Goal: Obtain resource: Download file/media

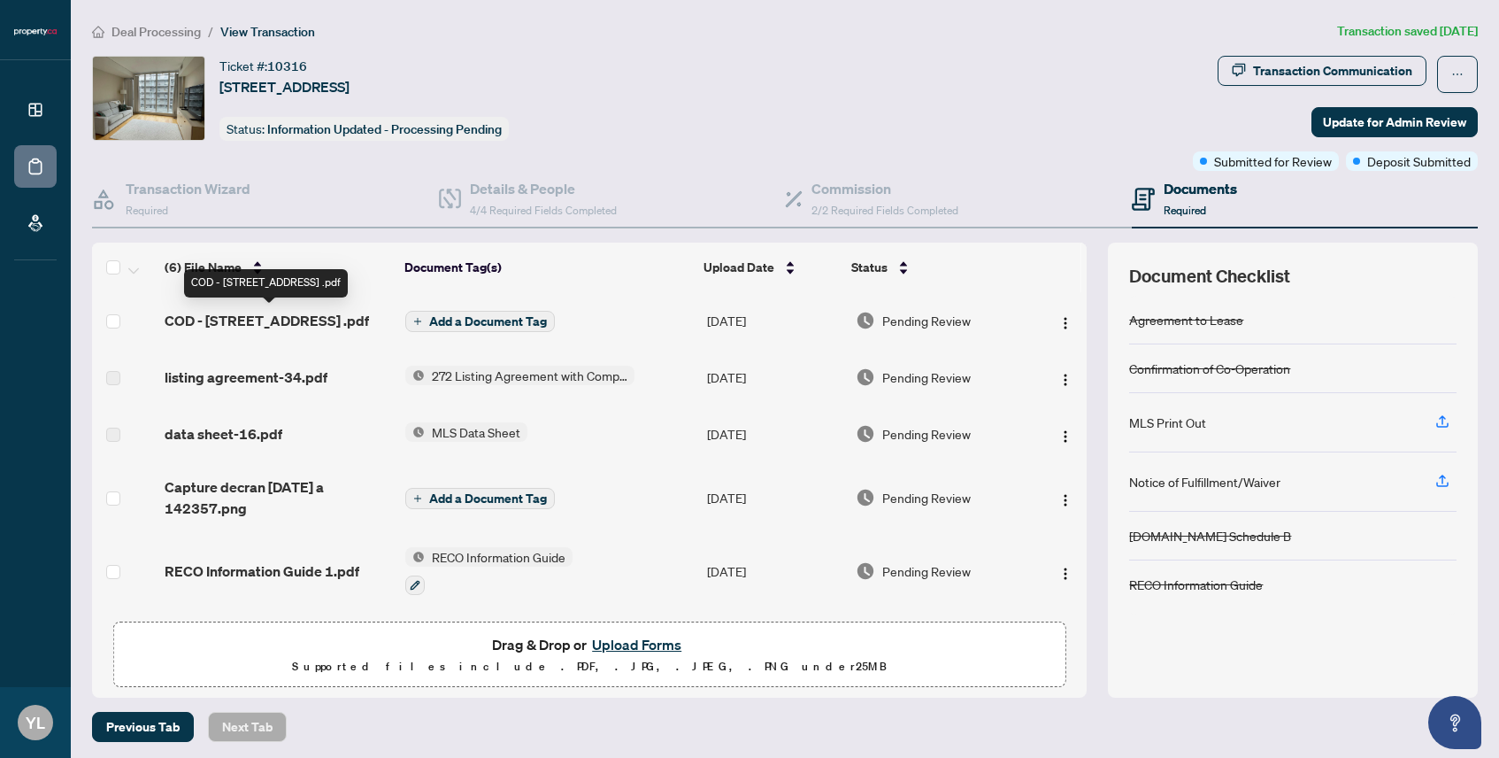
click at [297, 321] on span "COD - [STREET_ADDRESS] .pdf" at bounding box center [267, 320] width 204 height 21
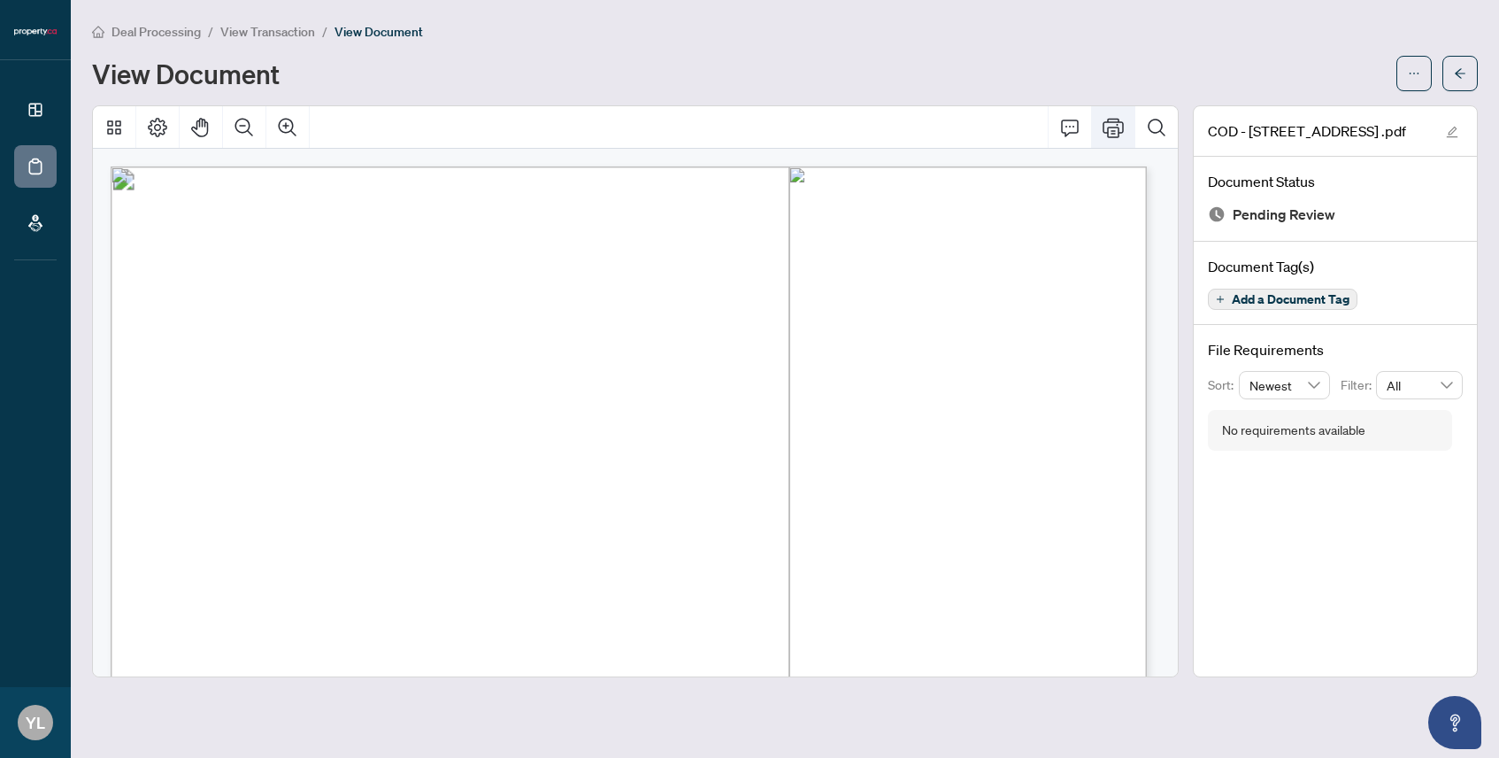
click at [1113, 118] on icon "Print" at bounding box center [1113, 127] width 21 height 19
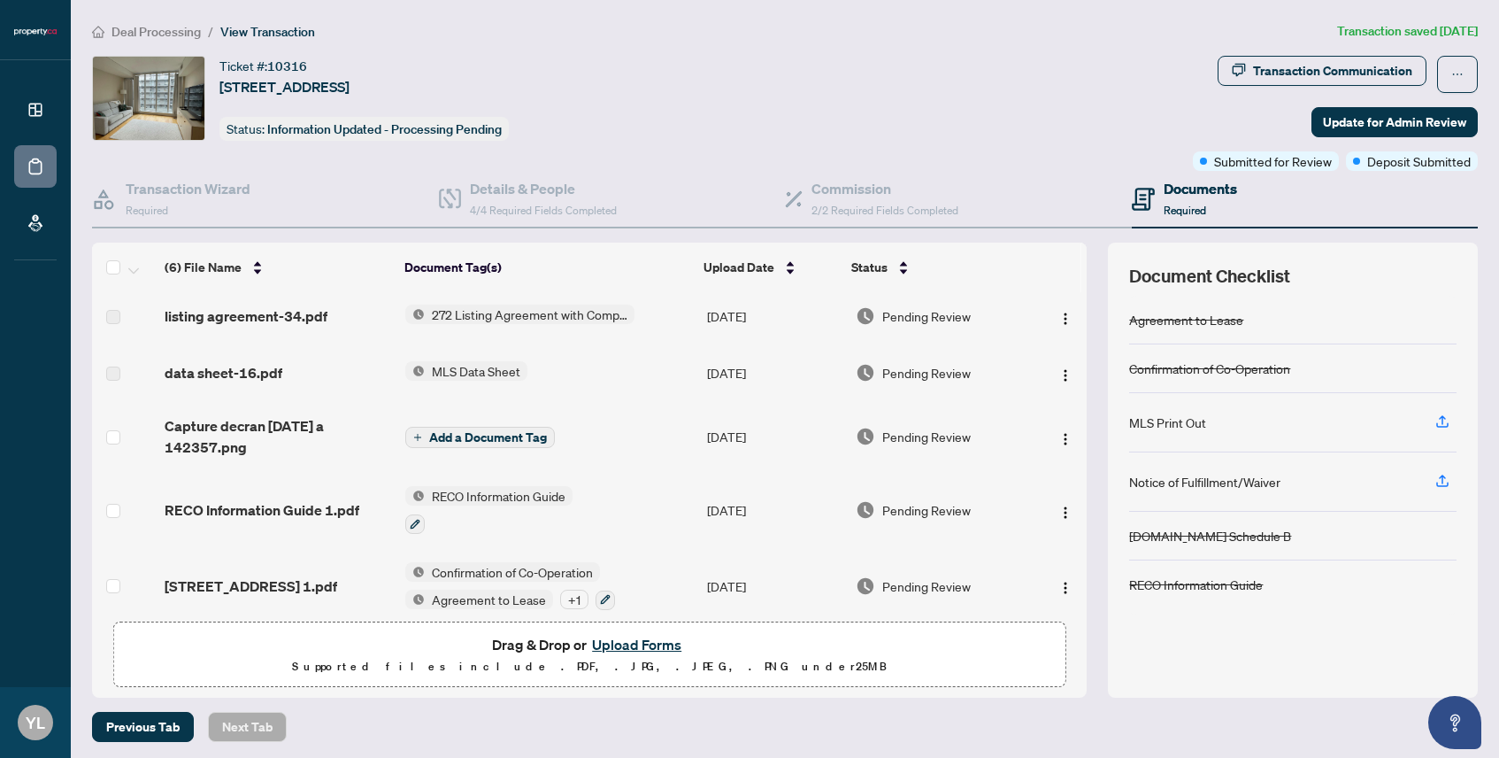
scroll to position [77, 0]
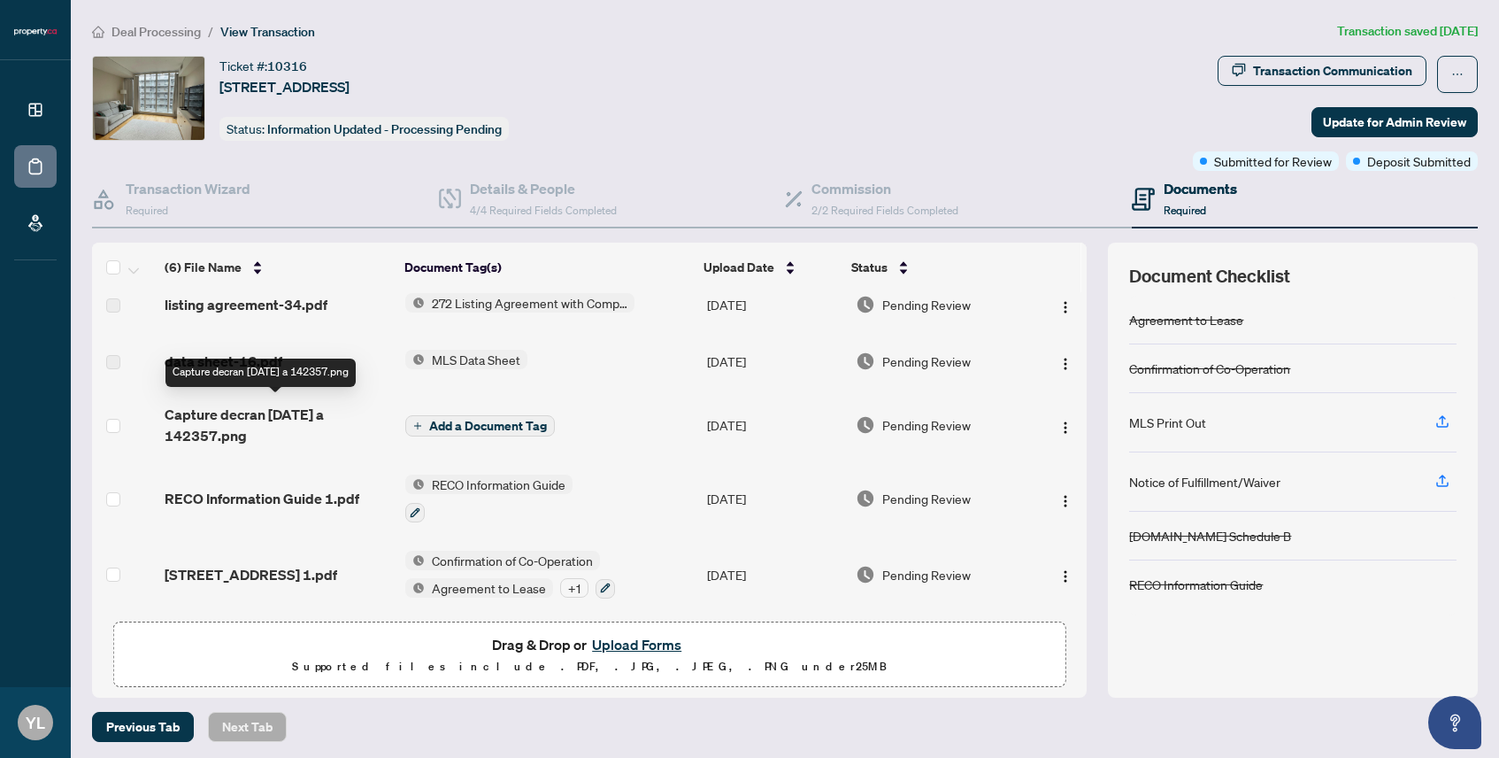
click at [242, 405] on span "Capture decran [DATE] a 142357.png" at bounding box center [278, 425] width 227 height 42
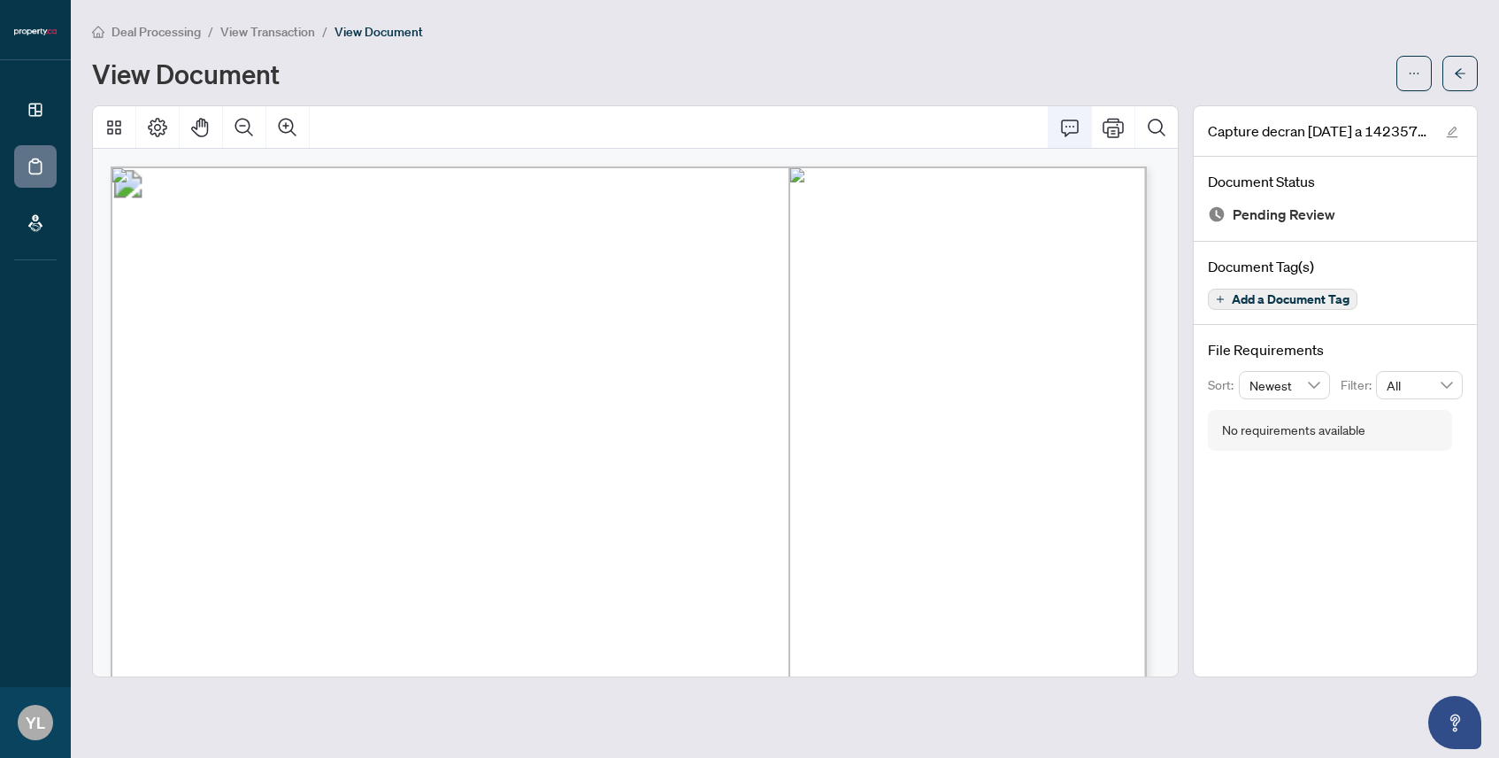
click at [1071, 136] on button "Comment" at bounding box center [1070, 127] width 42 height 42
click at [1005, 78] on div "View Document" at bounding box center [739, 73] width 1294 height 28
click at [1121, 128] on icon "Print" at bounding box center [1113, 127] width 21 height 21
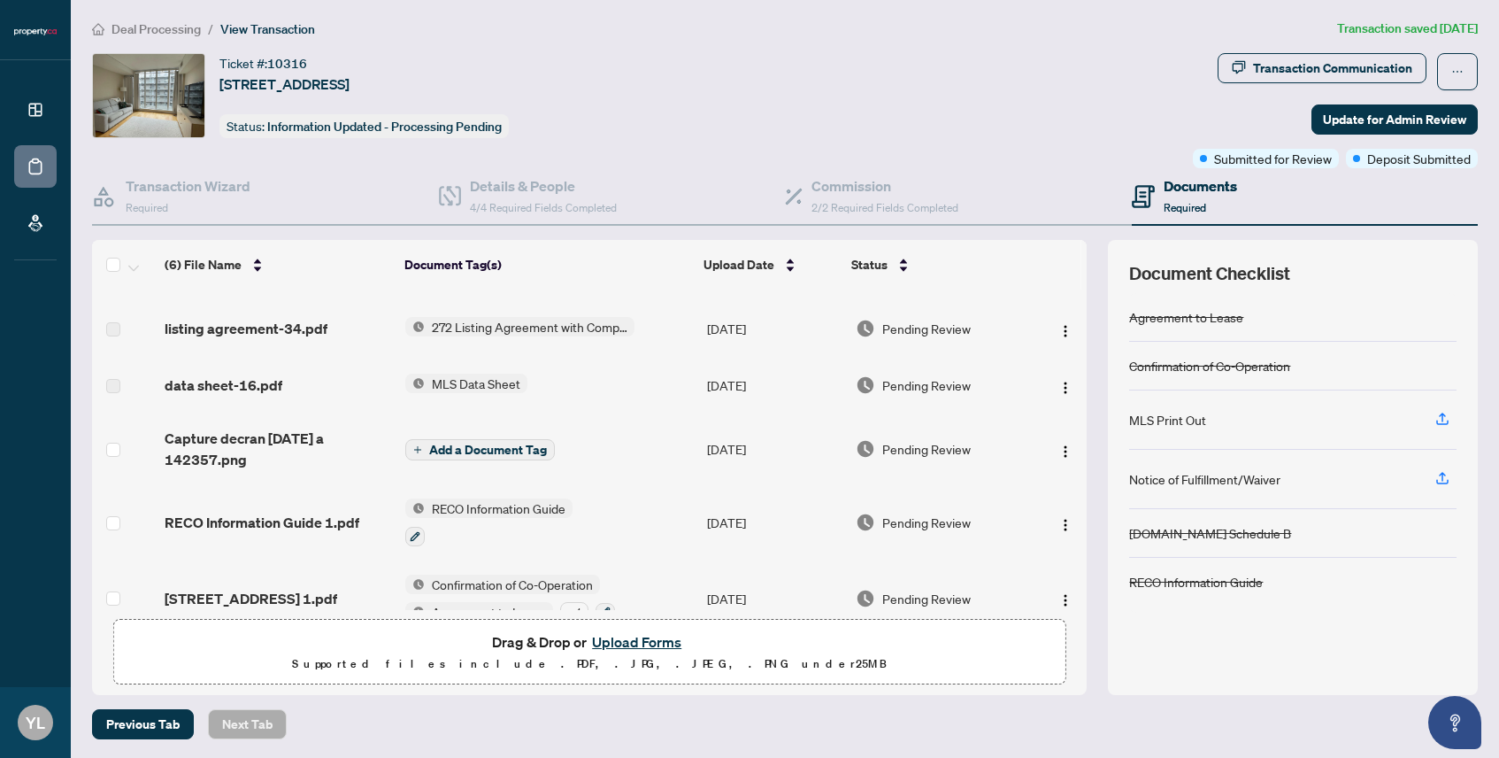
scroll to position [77, 0]
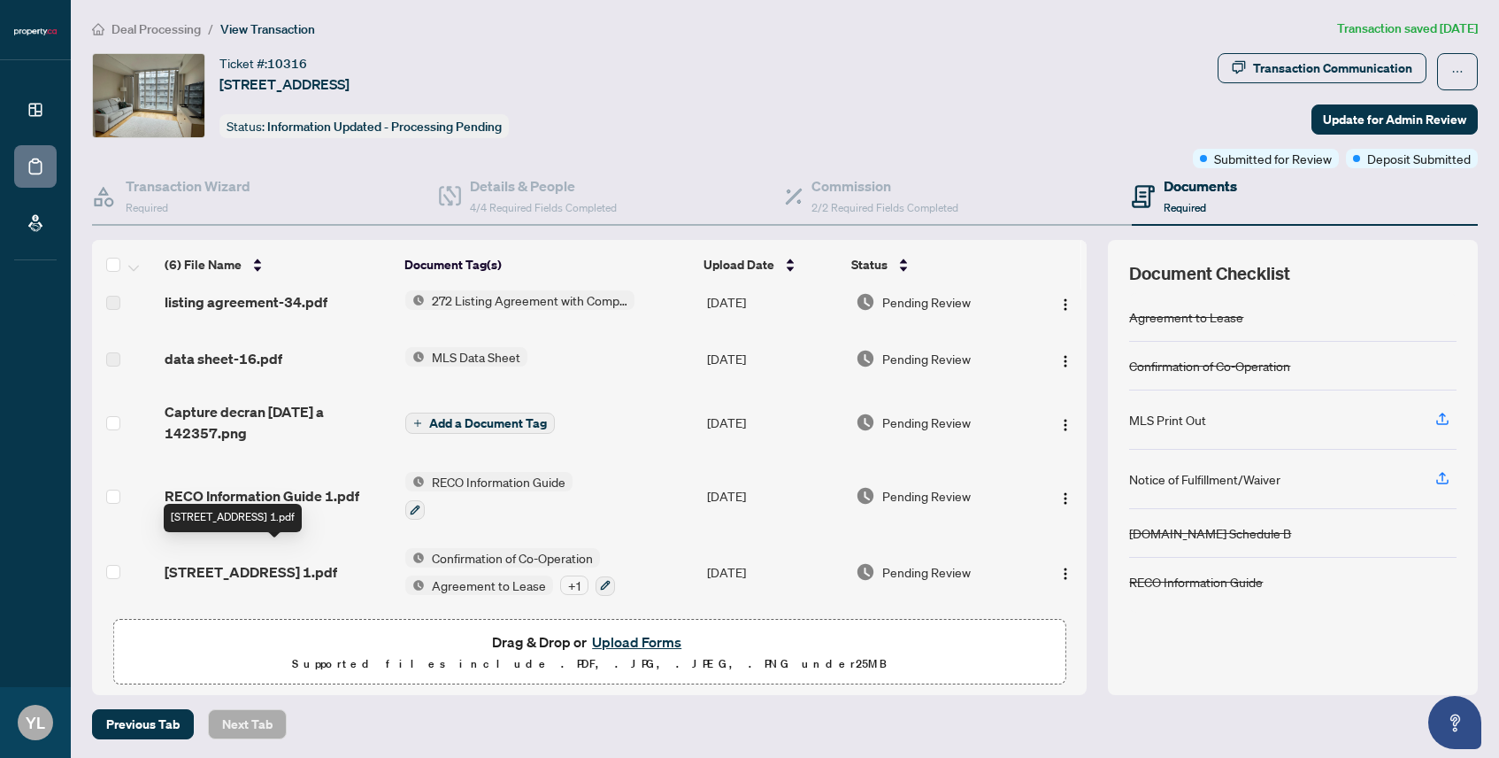
click at [226, 561] on span "[STREET_ADDRESS] 1.pdf" at bounding box center [251, 571] width 173 height 21
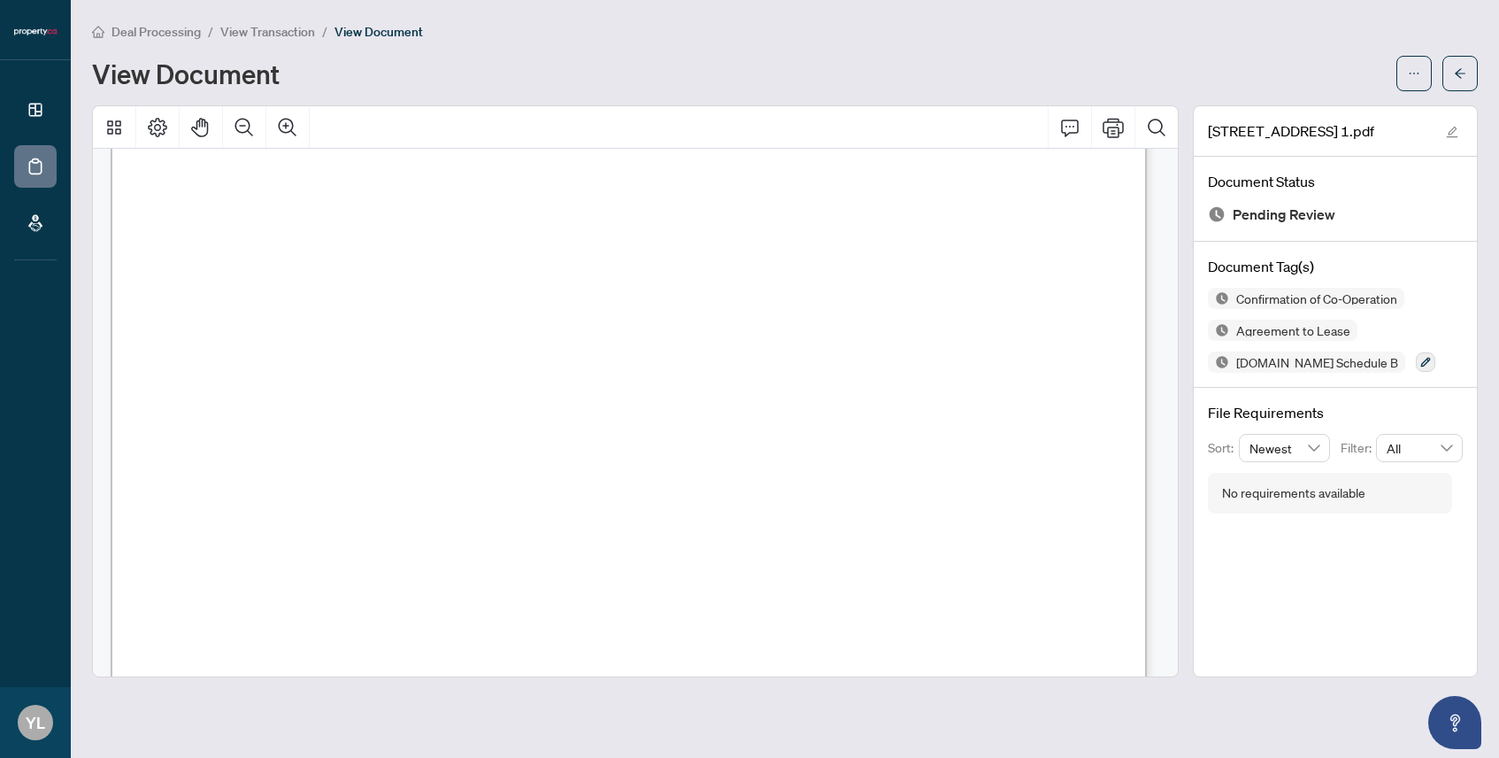
scroll to position [1148, 0]
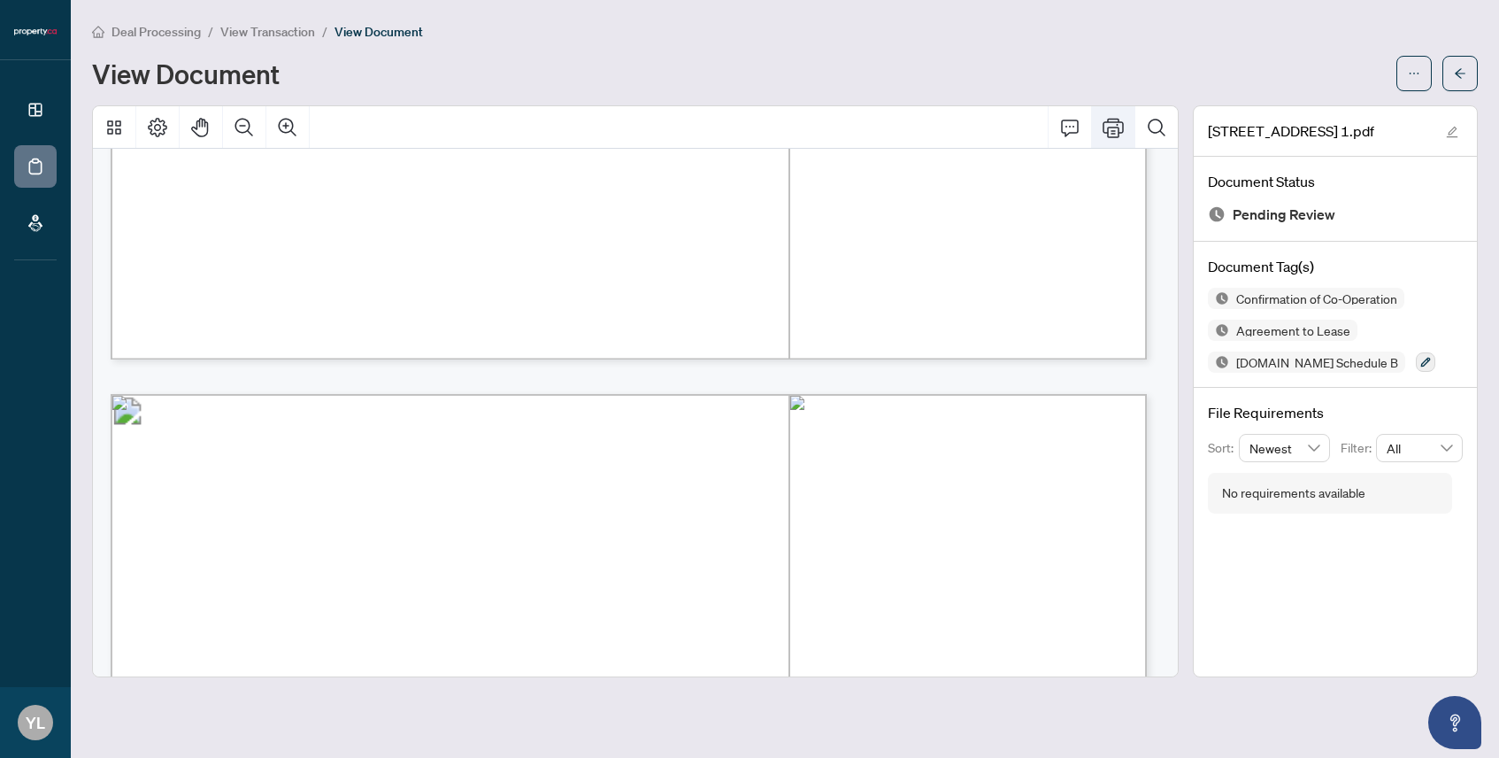
click at [1097, 129] on button "Print" at bounding box center [1113, 127] width 42 height 42
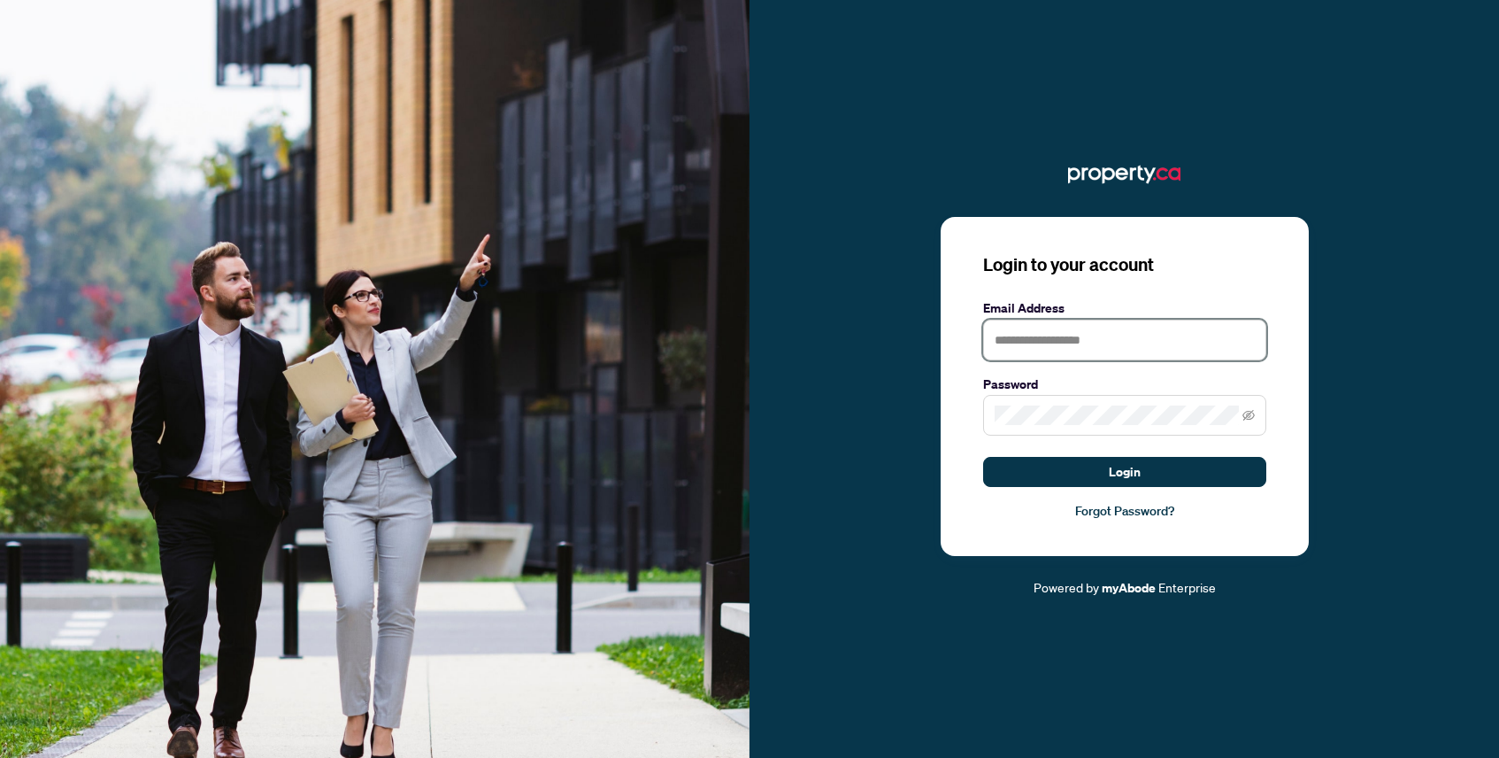
click at [1119, 330] on input "text" at bounding box center [1124, 340] width 283 height 41
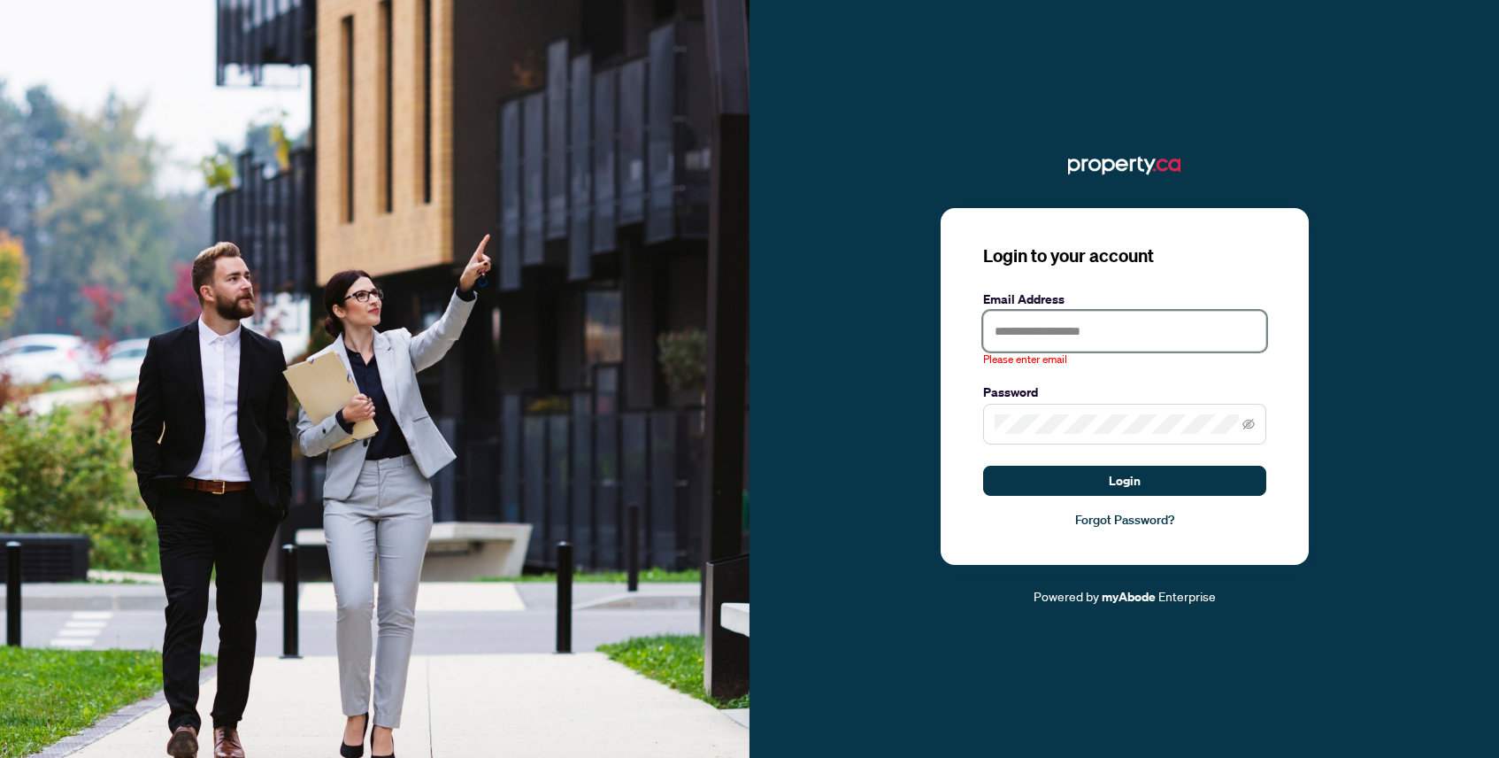
type input "**********"
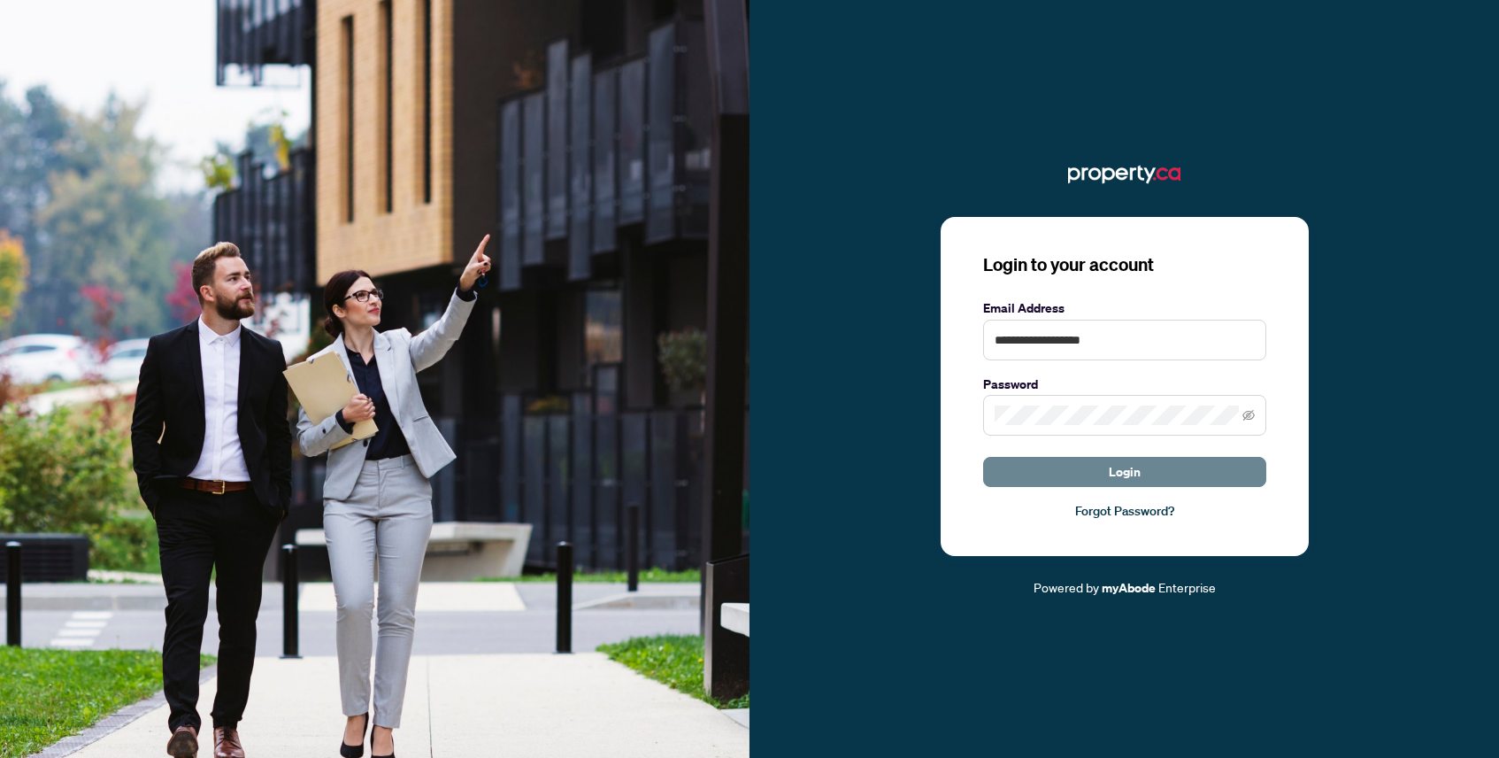
click at [1095, 477] on button "Login" at bounding box center [1124, 472] width 283 height 30
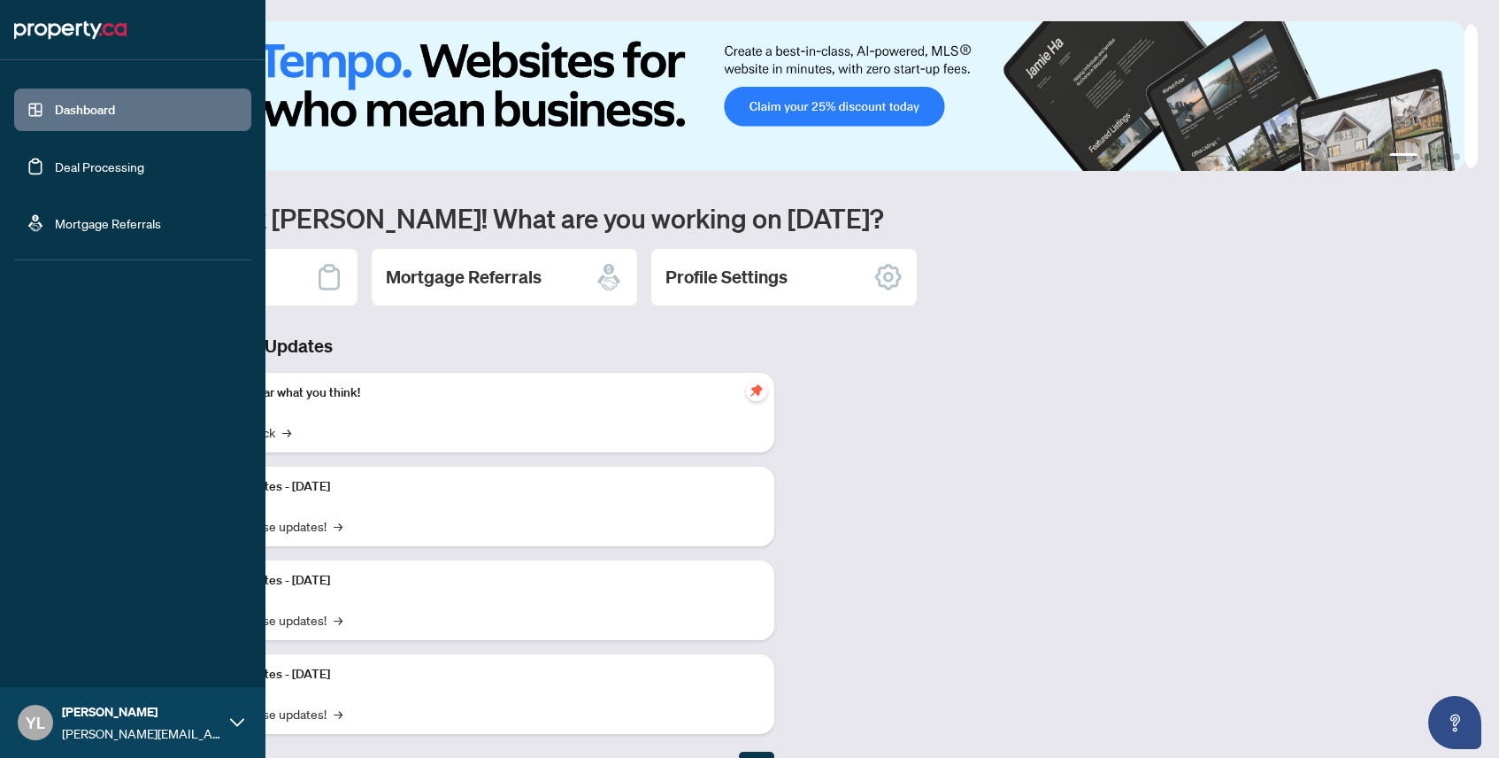
click at [68, 174] on link "Deal Processing" at bounding box center [99, 166] width 89 height 16
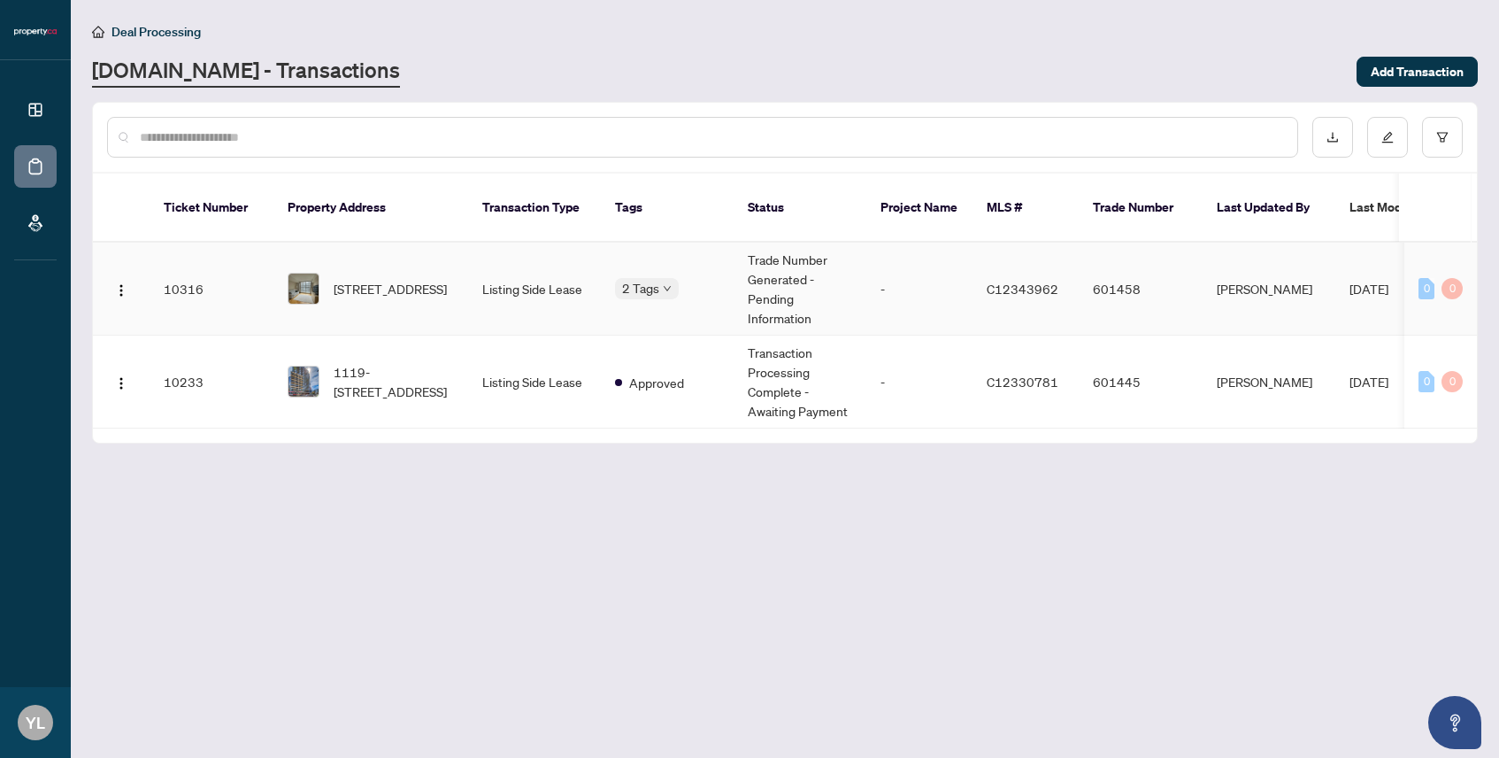
click at [887, 260] on td "-" at bounding box center [919, 289] width 106 height 93
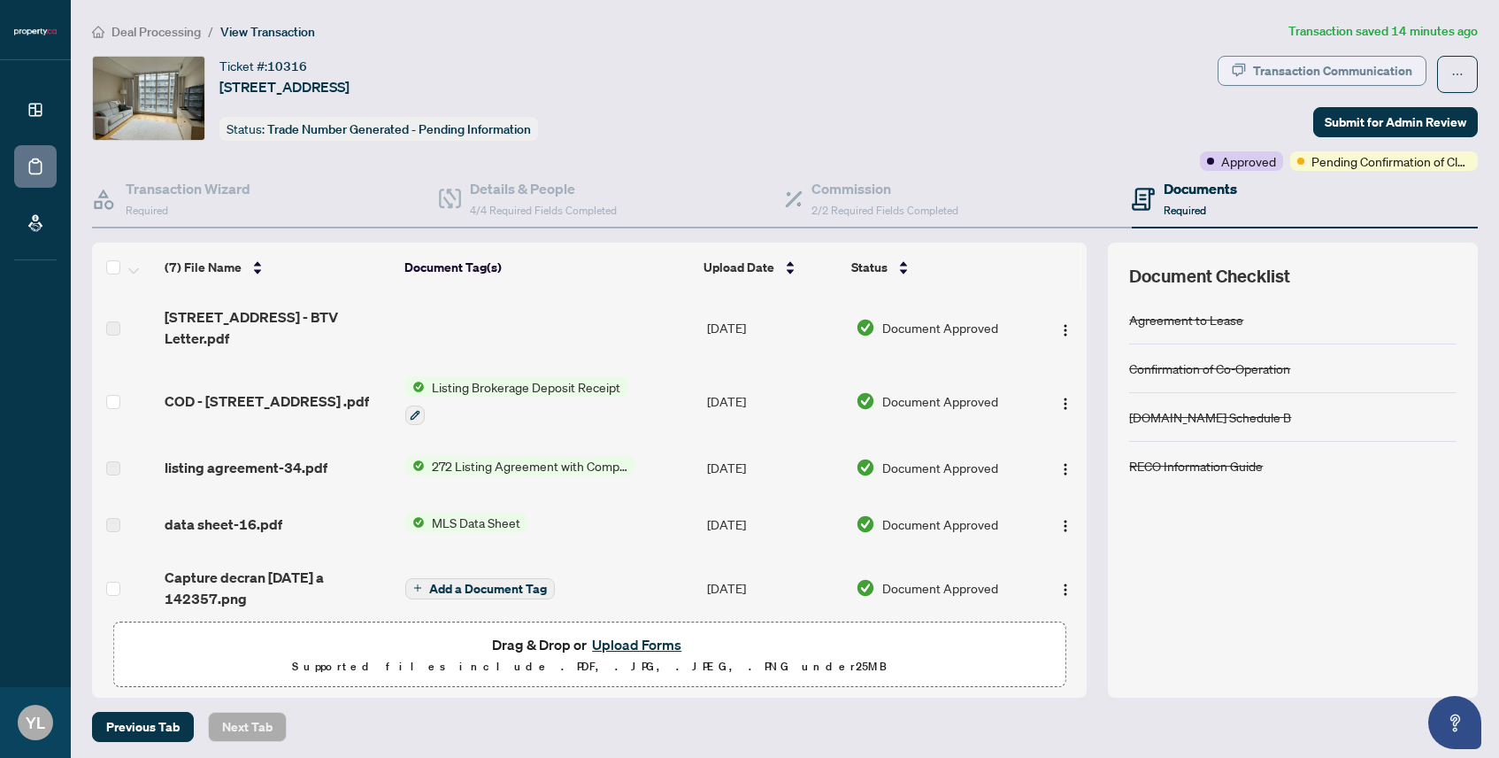
click at [1289, 62] on div "Transaction Communication" at bounding box center [1332, 71] width 159 height 28
